Goal: Transaction & Acquisition: Book appointment/travel/reservation

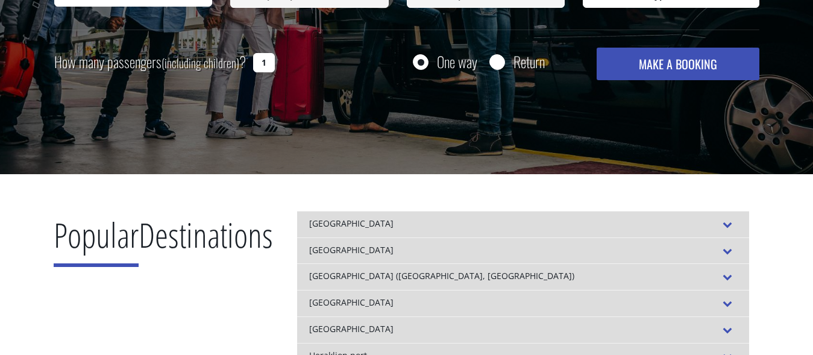
scroll to position [492, 0]
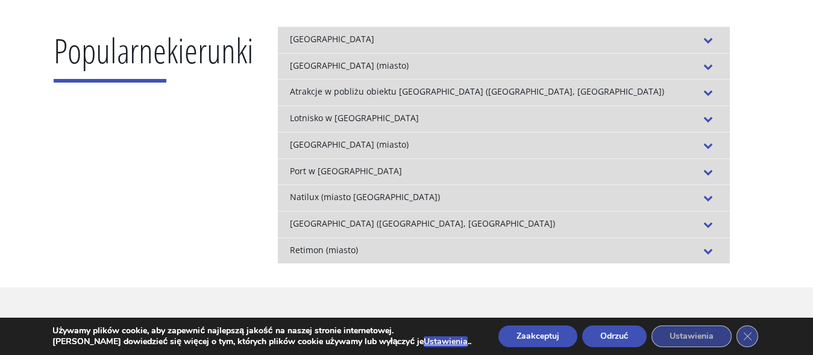
click at [467, 173] on div "Port w Heraklionie" at bounding box center [504, 172] width 452 height 27
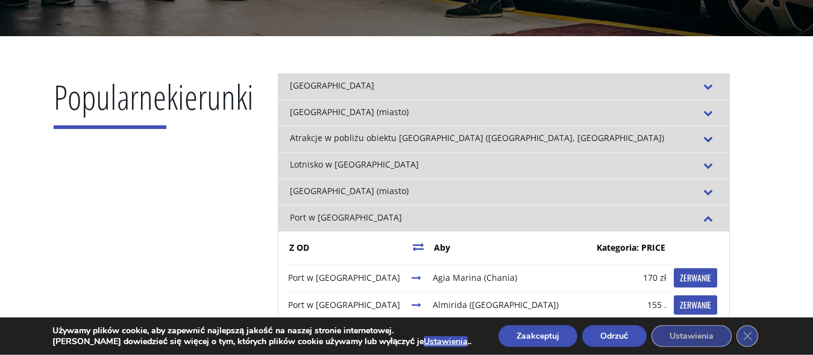
scroll to position [430, 0]
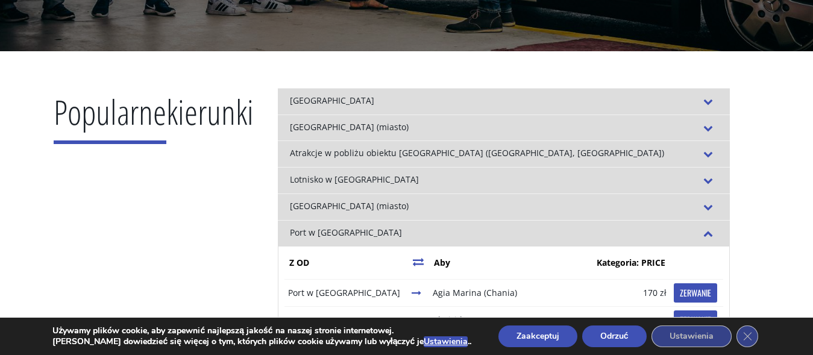
click at [413, 181] on div "Lotnisko w Heraklionie" at bounding box center [504, 180] width 452 height 27
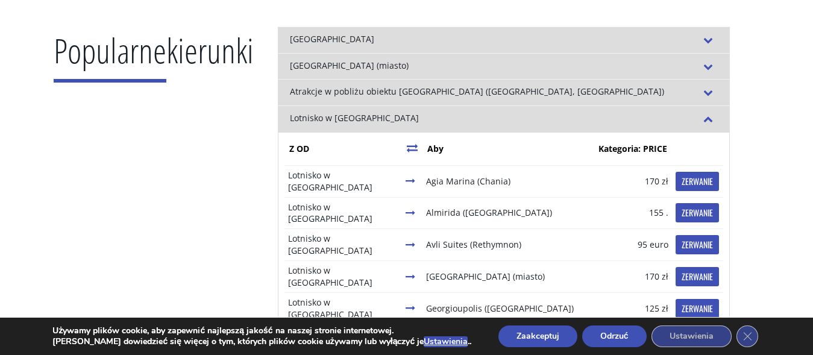
scroll to position [184, 0]
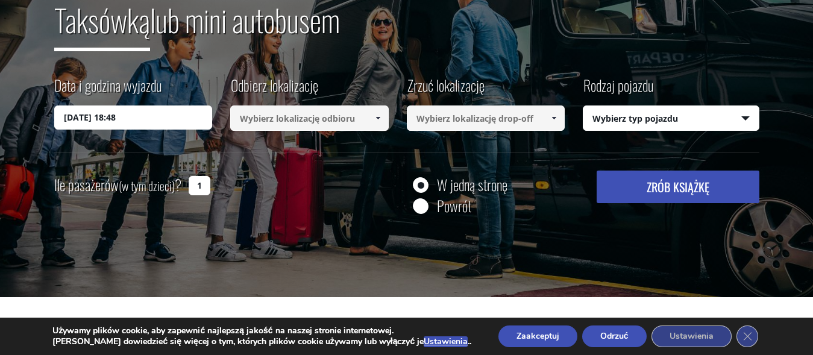
click at [324, 121] on input at bounding box center [309, 117] width 159 height 25
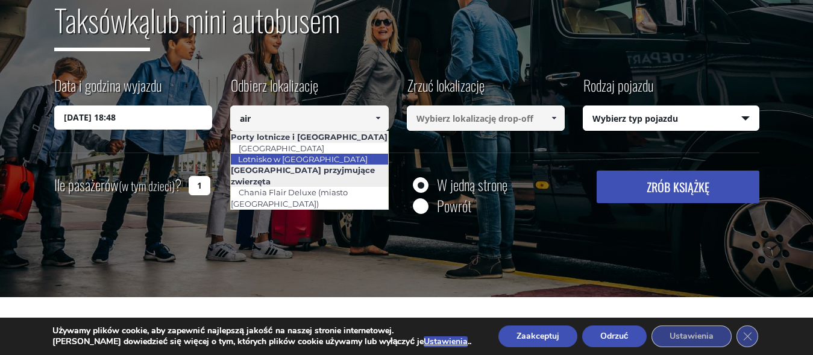
click at [319, 160] on link "Lotnisko w Heraklionie" at bounding box center [302, 159] width 145 height 17
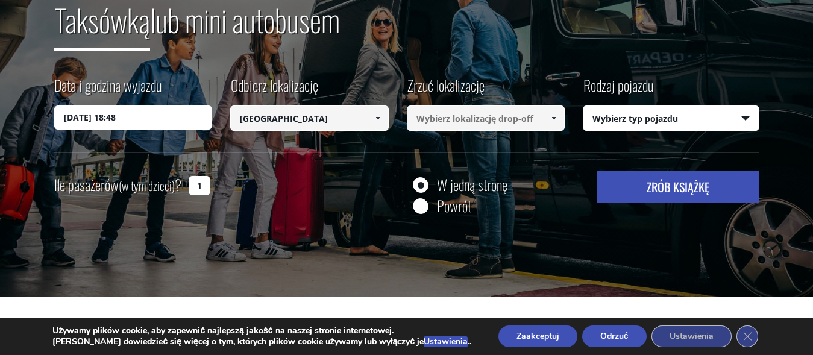
type input "[GEOGRAPHIC_DATA]"
click at [459, 119] on input at bounding box center [486, 117] width 159 height 25
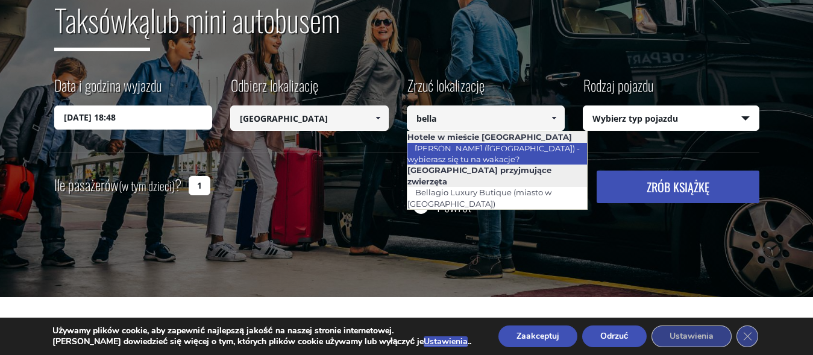
click at [526, 144] on link "Bella Beach (Hersonissos) - wybierasz się tu na wakacje?" at bounding box center [493, 154] width 173 height 28
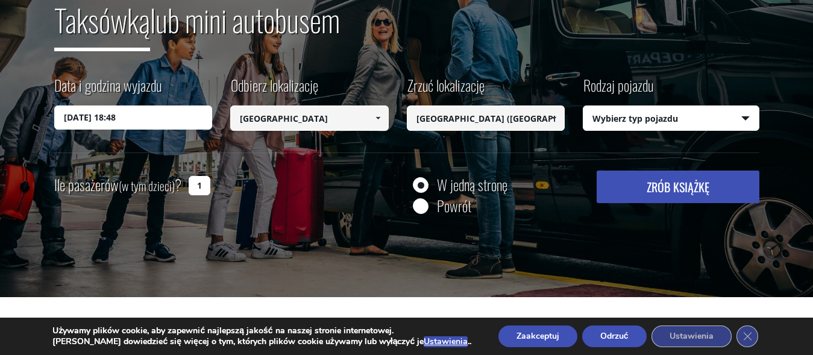
type input "[GEOGRAPHIC_DATA] ([GEOGRAPHIC_DATA])"
select select "541"
click option "Mini Van (7 passengers) [PERSON_NAME]" at bounding box center [0, 0] width 0 height 0
click at [651, 185] on button "Zrób książkę" at bounding box center [678, 187] width 162 height 33
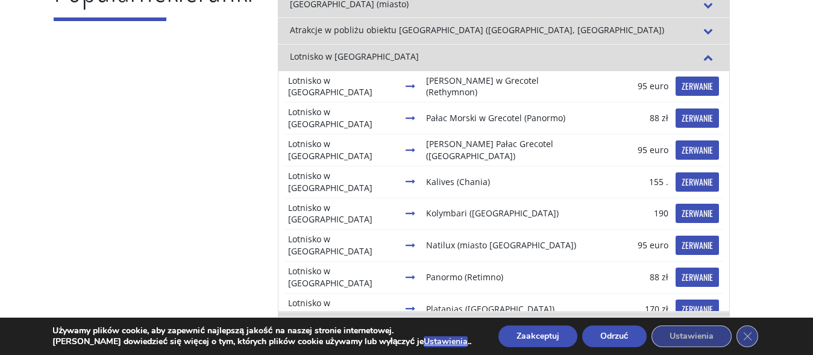
scroll to position [206, 0]
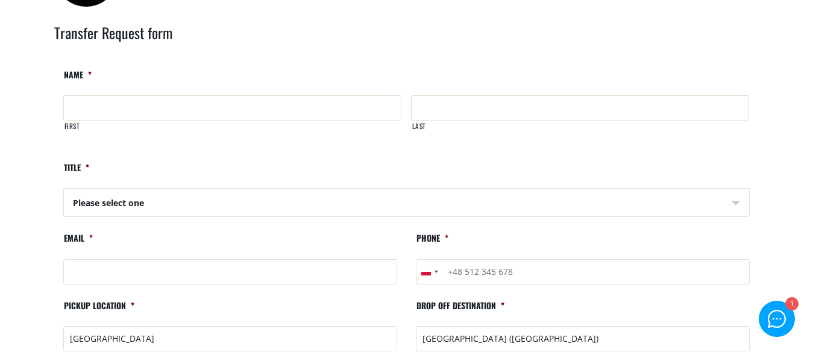
scroll to position [60, 0]
